Goal: Information Seeking & Learning: Learn about a topic

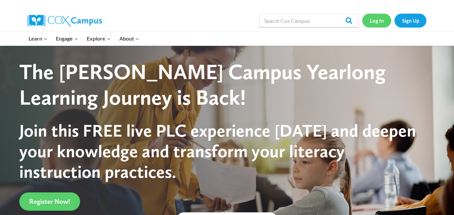
click at [371, 24] on link "Log In" at bounding box center [377, 21] width 29 height 14
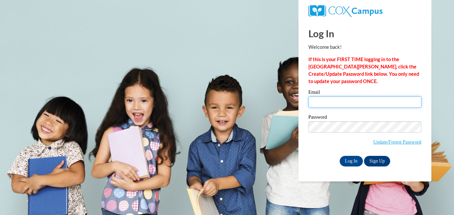
click at [355, 105] on input "Email" at bounding box center [365, 101] width 113 height 11
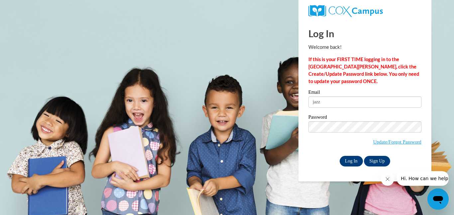
type input "jazz"
click at [356, 158] on input "Log In" at bounding box center [351, 161] width 23 height 11
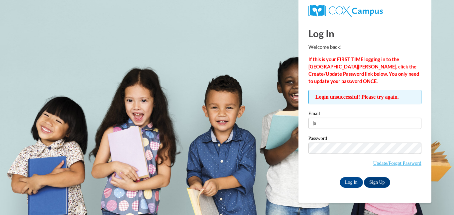
type input "j"
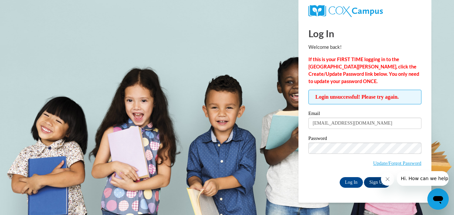
type input "jazzyboss2008@gmail.com"
click at [348, 181] on input "Log In" at bounding box center [351, 182] width 23 height 11
click at [390, 181] on icon "Close message from company" at bounding box center [387, 179] width 5 height 5
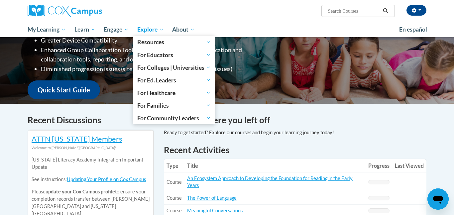
scroll to position [131, 0]
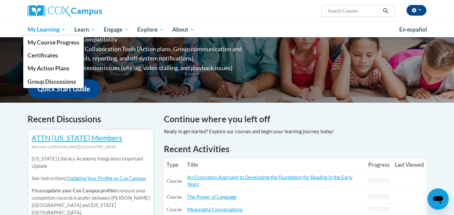
click at [58, 29] on span "My Learning" at bounding box center [47, 30] width 38 height 8
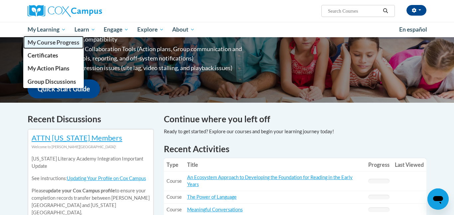
click at [60, 44] on span "My Course Progress" at bounding box center [54, 42] width 52 height 7
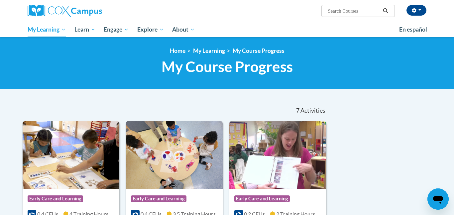
scroll to position [91, 0]
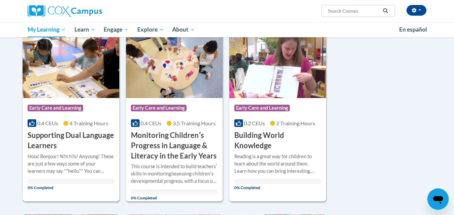
click at [68, 91] on img at bounding box center [71, 64] width 97 height 68
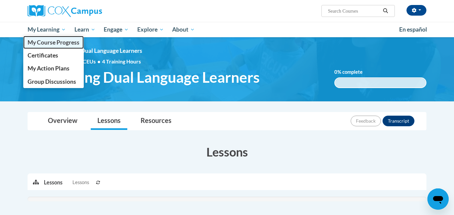
click at [42, 46] on link "My Course Progress" at bounding box center [53, 42] width 61 height 13
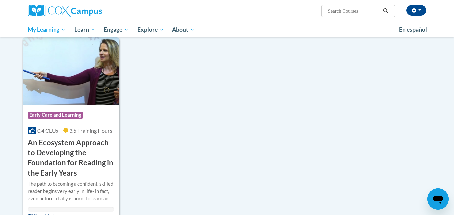
scroll to position [454, 0]
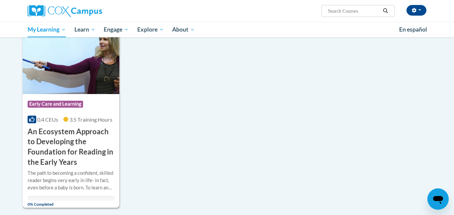
click at [55, 71] on img at bounding box center [71, 60] width 97 height 68
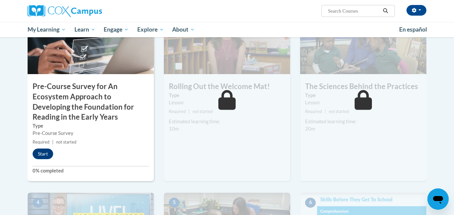
scroll to position [197, 0]
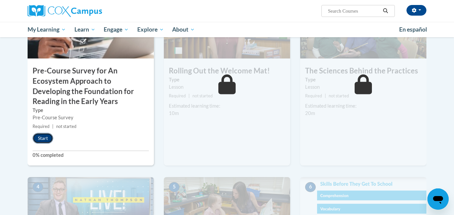
click at [43, 138] on button "Start" at bounding box center [43, 138] width 21 height 11
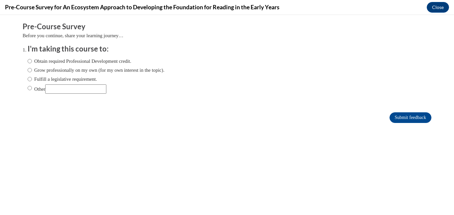
scroll to position [0, 0]
click at [74, 61] on label "Obtain required Professional Development credit." at bounding box center [80, 61] width 104 height 7
click at [32, 61] on input "Obtain required Professional Development credit." at bounding box center [30, 61] width 4 height 7
radio input "true"
click at [421, 116] on input "Submit feedback" at bounding box center [411, 117] width 42 height 11
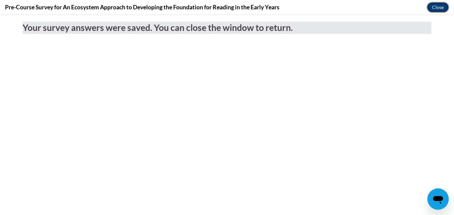
click at [444, 4] on button "Close" at bounding box center [438, 7] width 22 height 11
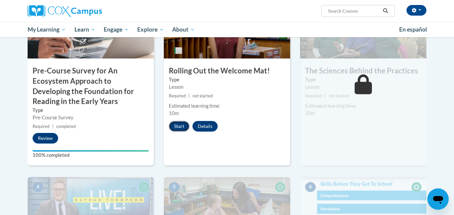
click at [181, 125] on button "Start" at bounding box center [179, 126] width 21 height 11
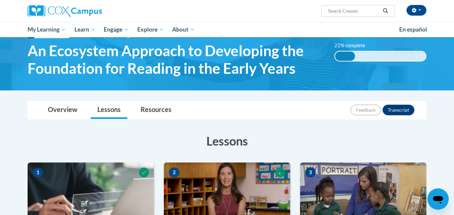
scroll to position [15, 0]
